Goal: Information Seeking & Learning: Learn about a topic

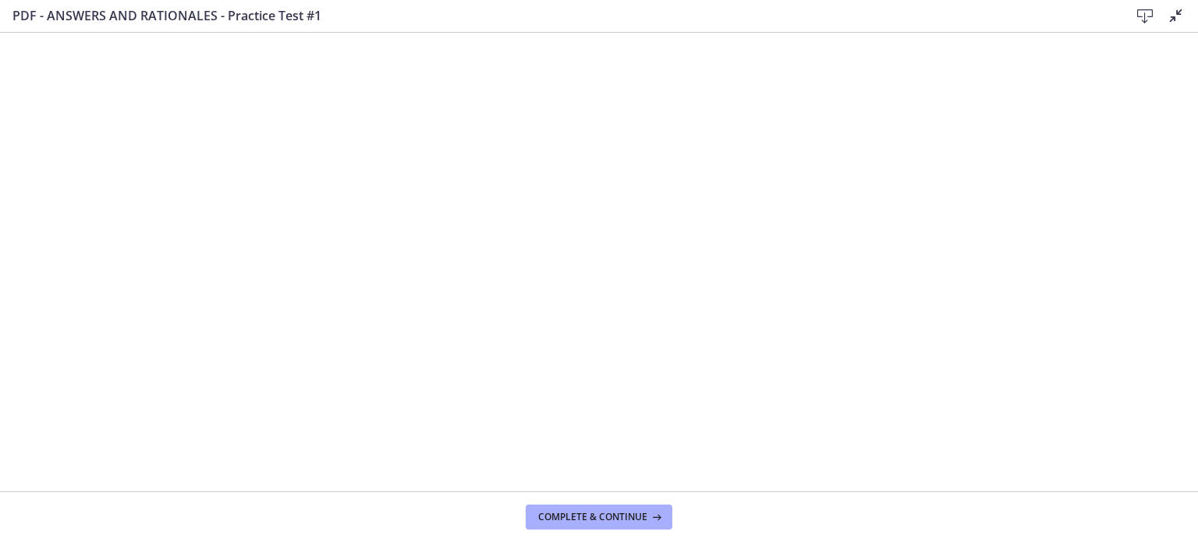
scroll to position [786, 0]
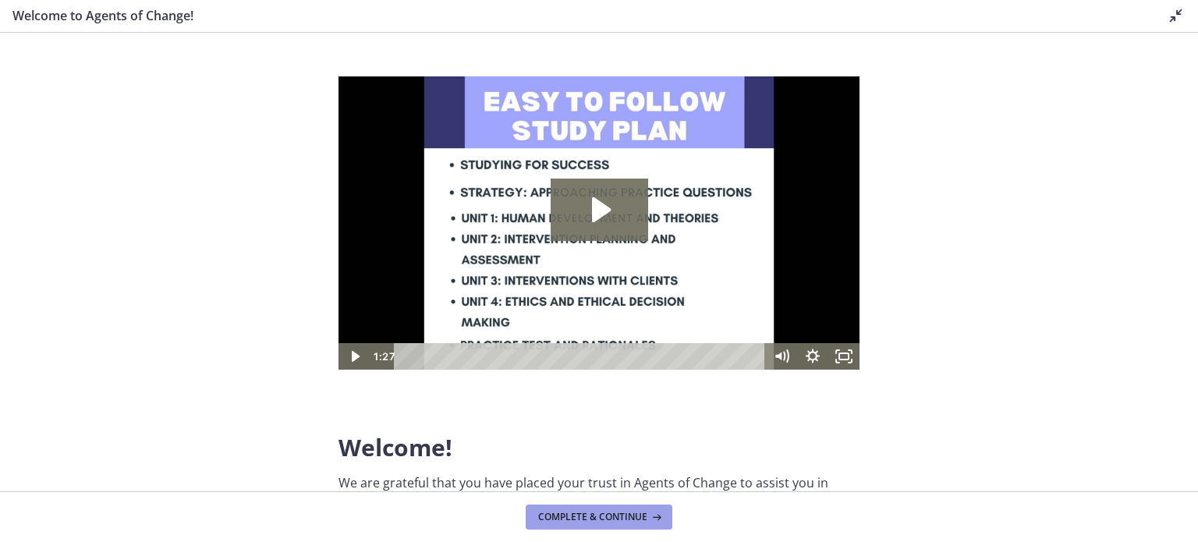
click at [641, 523] on span "Complete & continue" at bounding box center [592, 517] width 109 height 12
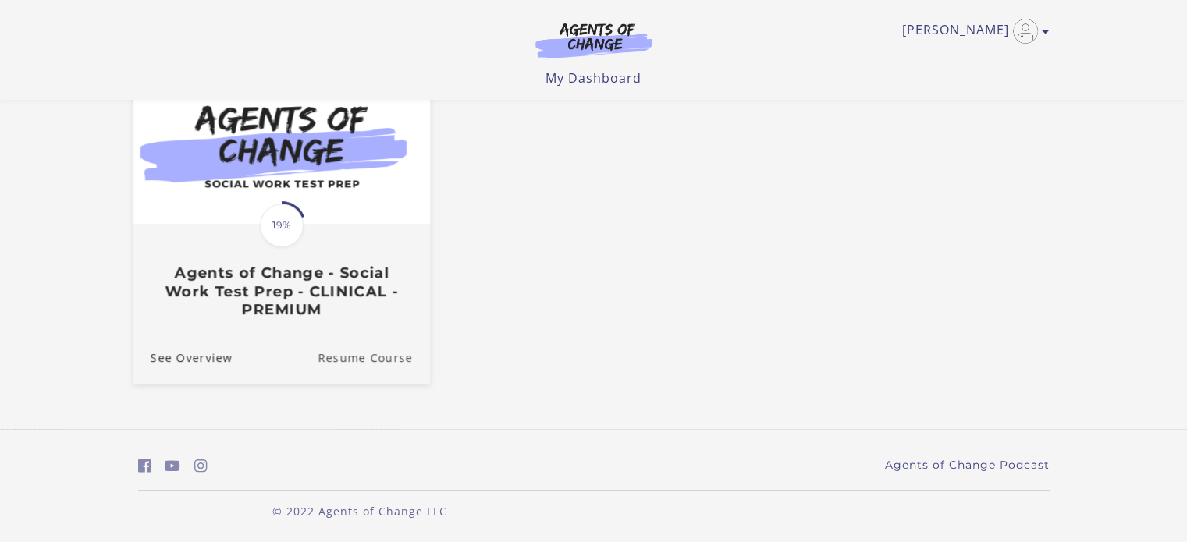
click at [364, 362] on link "Resume Course" at bounding box center [374, 358] width 112 height 52
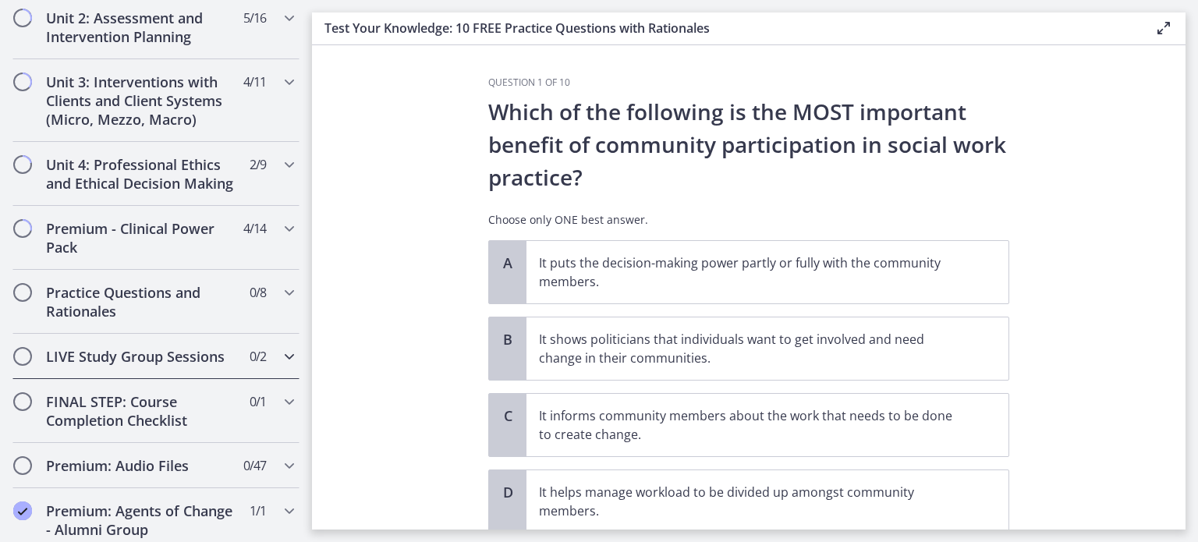
scroll to position [1170, 0]
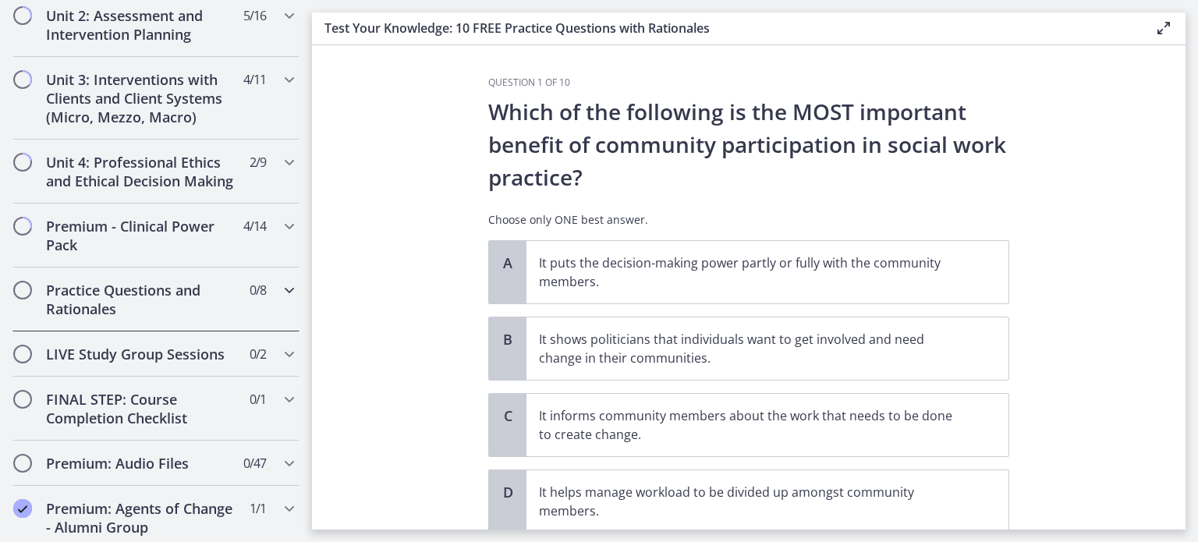
click at [266, 304] on div "Practice Questions and Rationales 0 / 8 Completed" at bounding box center [155, 300] width 287 height 64
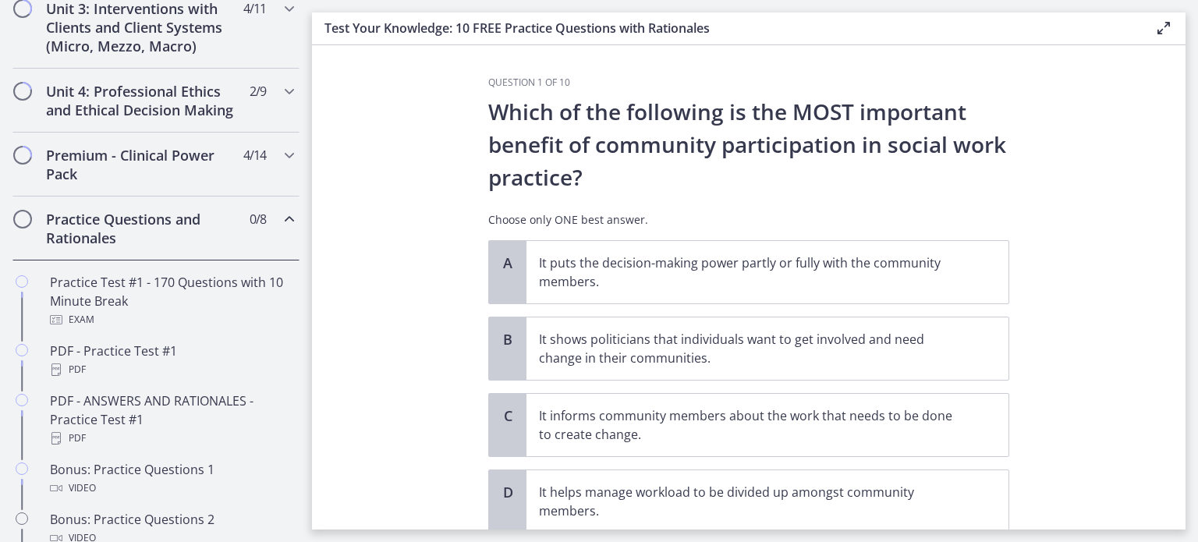
scroll to position [552, 0]
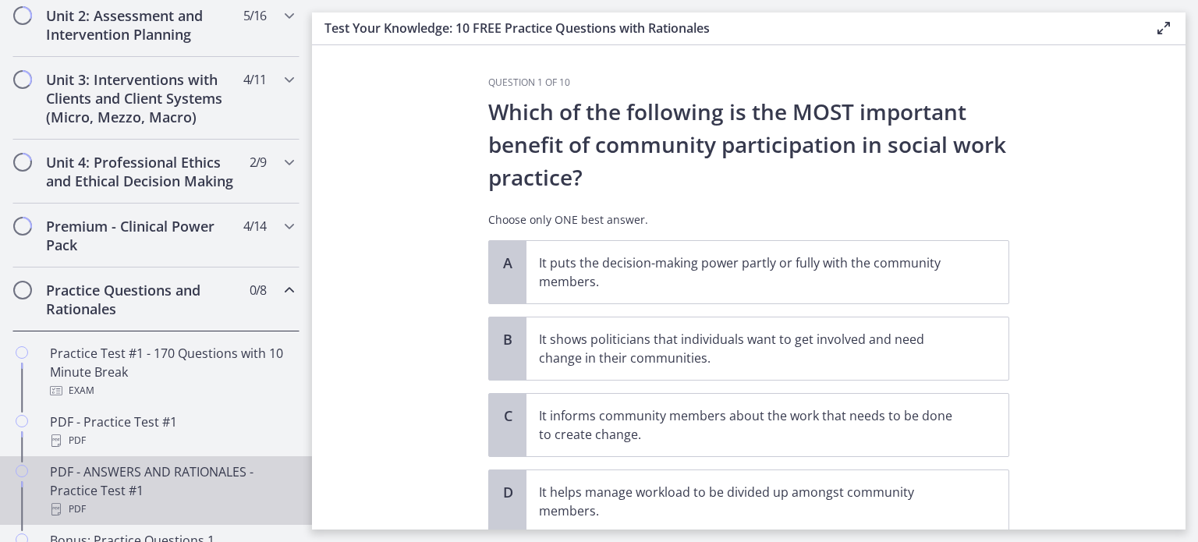
click at [206, 488] on div "PDF - ANSWERS AND RATIONALES - Practice Test #1 PDF" at bounding box center [171, 491] width 243 height 56
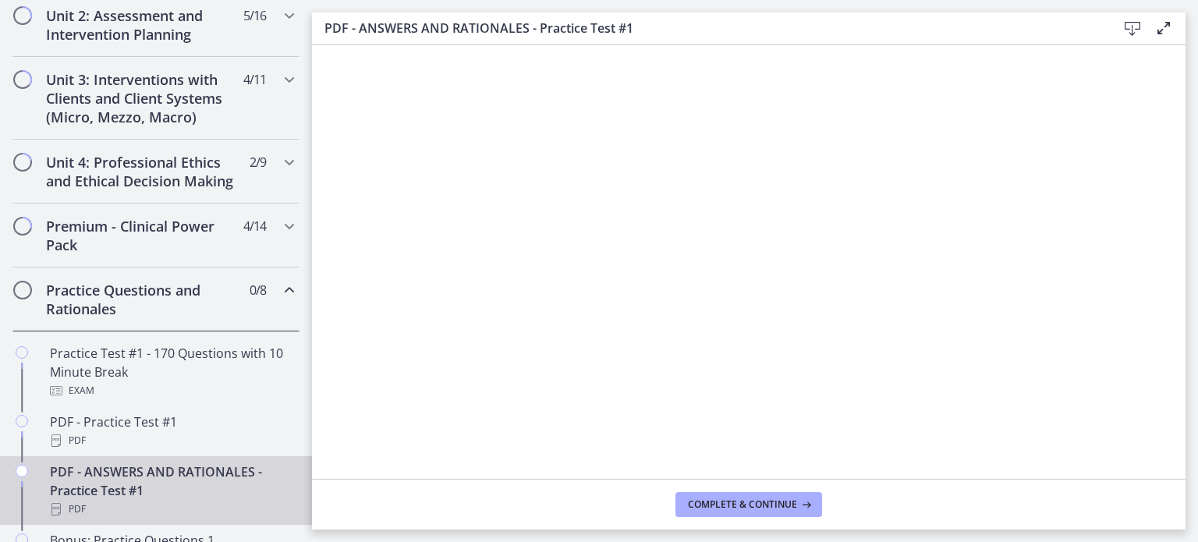
click at [1158, 32] on icon at bounding box center [1164, 28] width 19 height 19
